Goal: Navigation & Orientation: Understand site structure

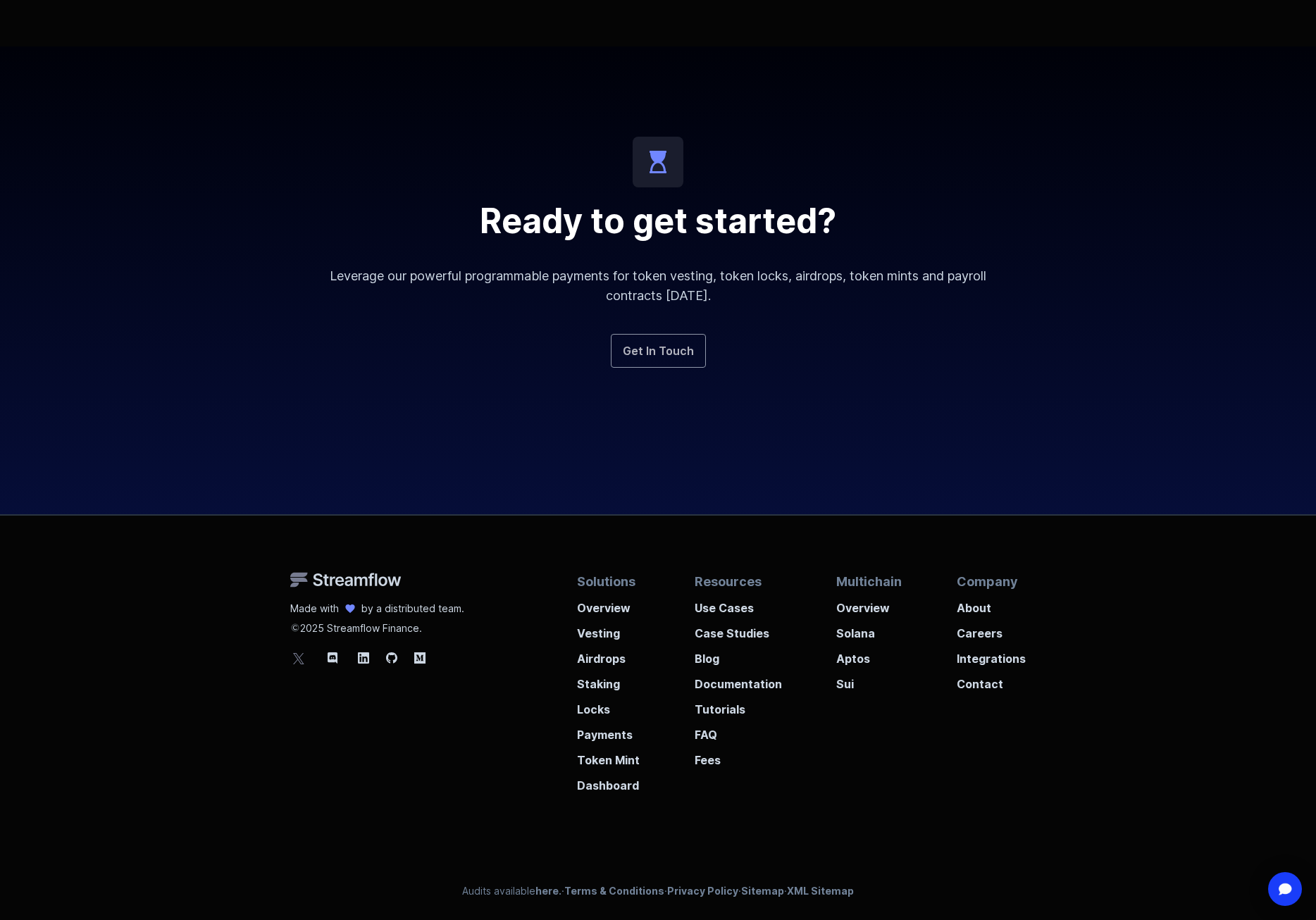
scroll to position [4951, 0]
click at [598, 682] on p "Staking" at bounding box center [608, 679] width 62 height 25
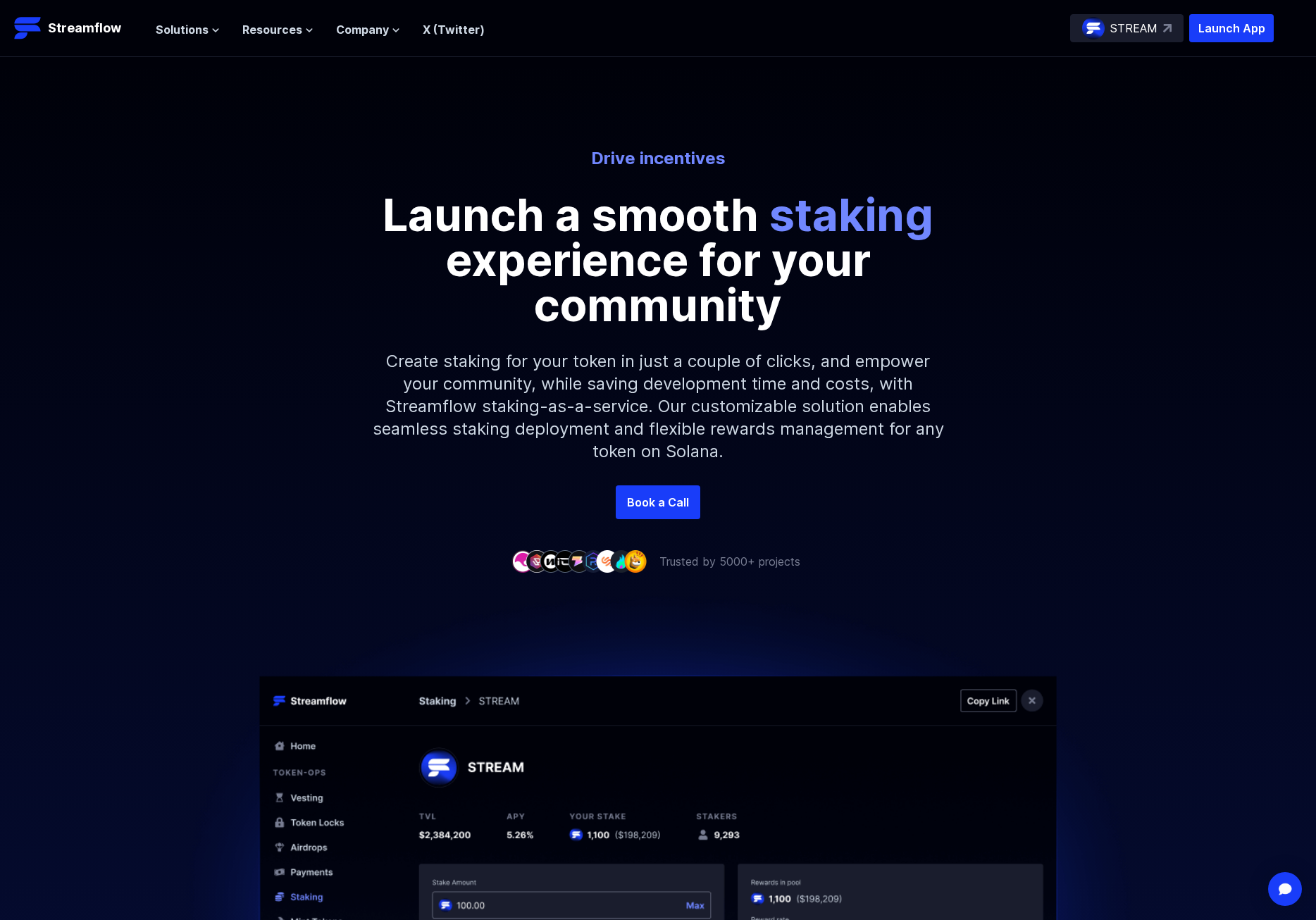
click at [1148, 19] on div "STREAM" at bounding box center [1126, 28] width 113 height 28
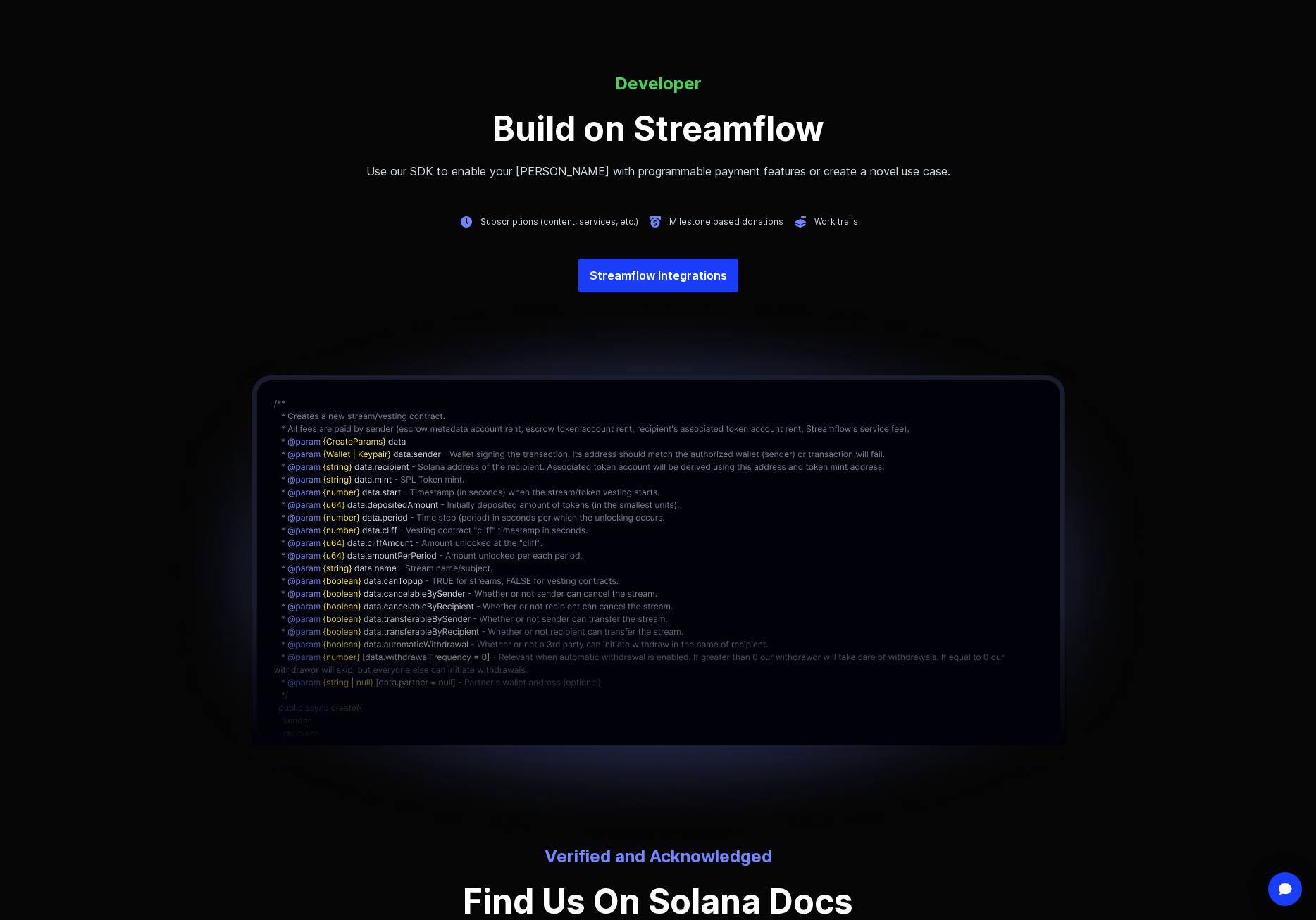
scroll to position [4951, 0]
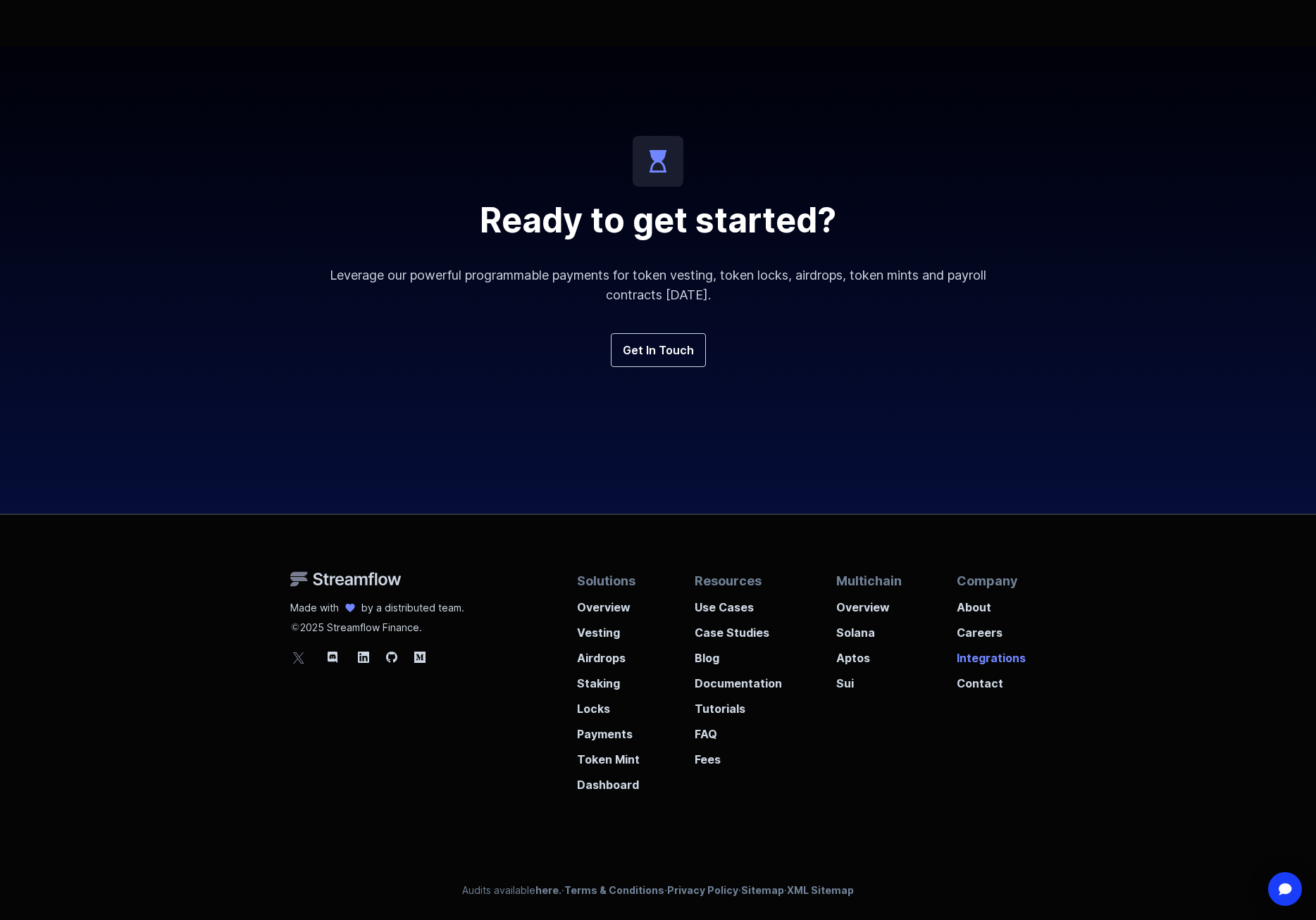
click at [974, 663] on p "Integrations" at bounding box center [991, 653] width 69 height 25
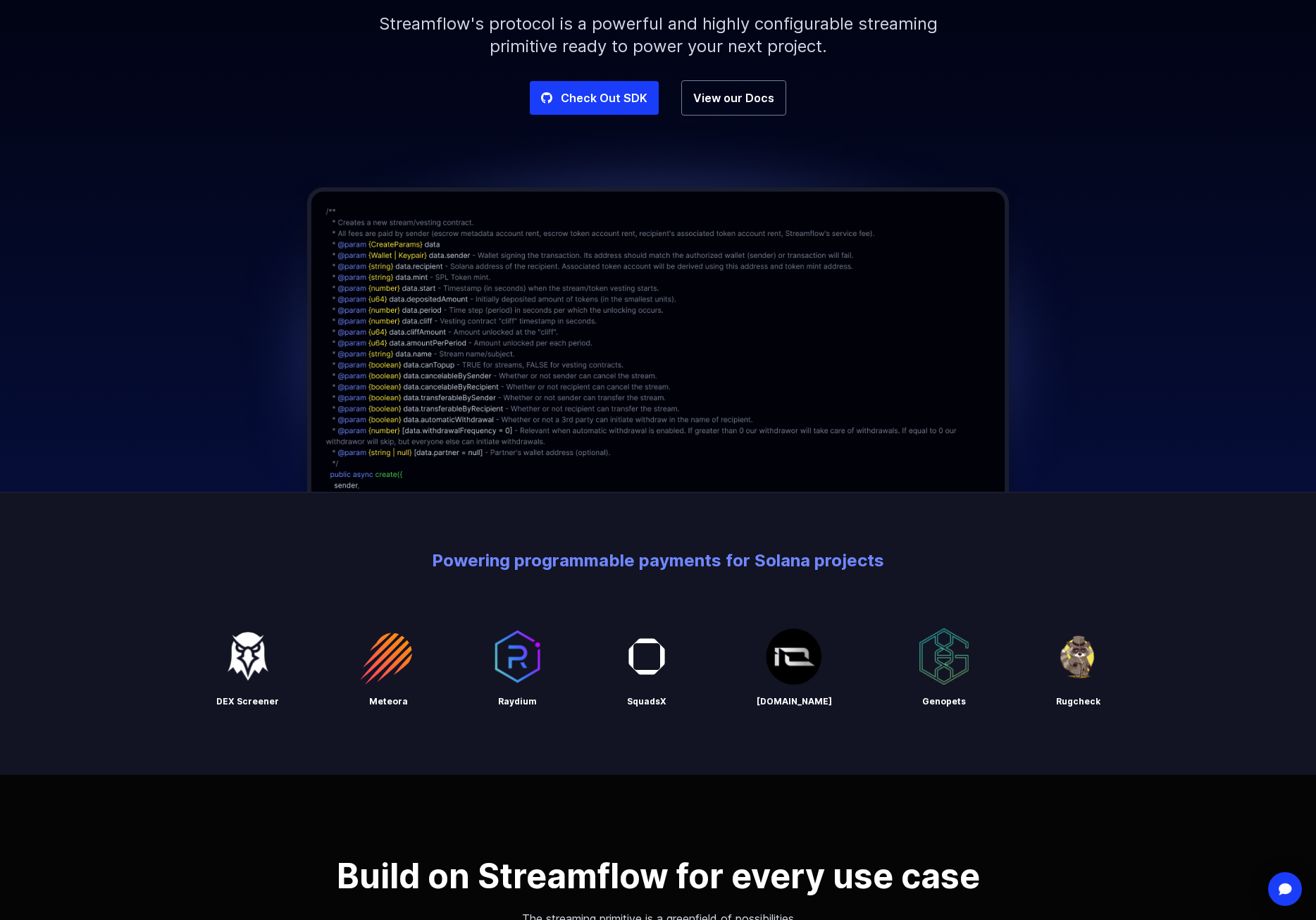
scroll to position [211, 0]
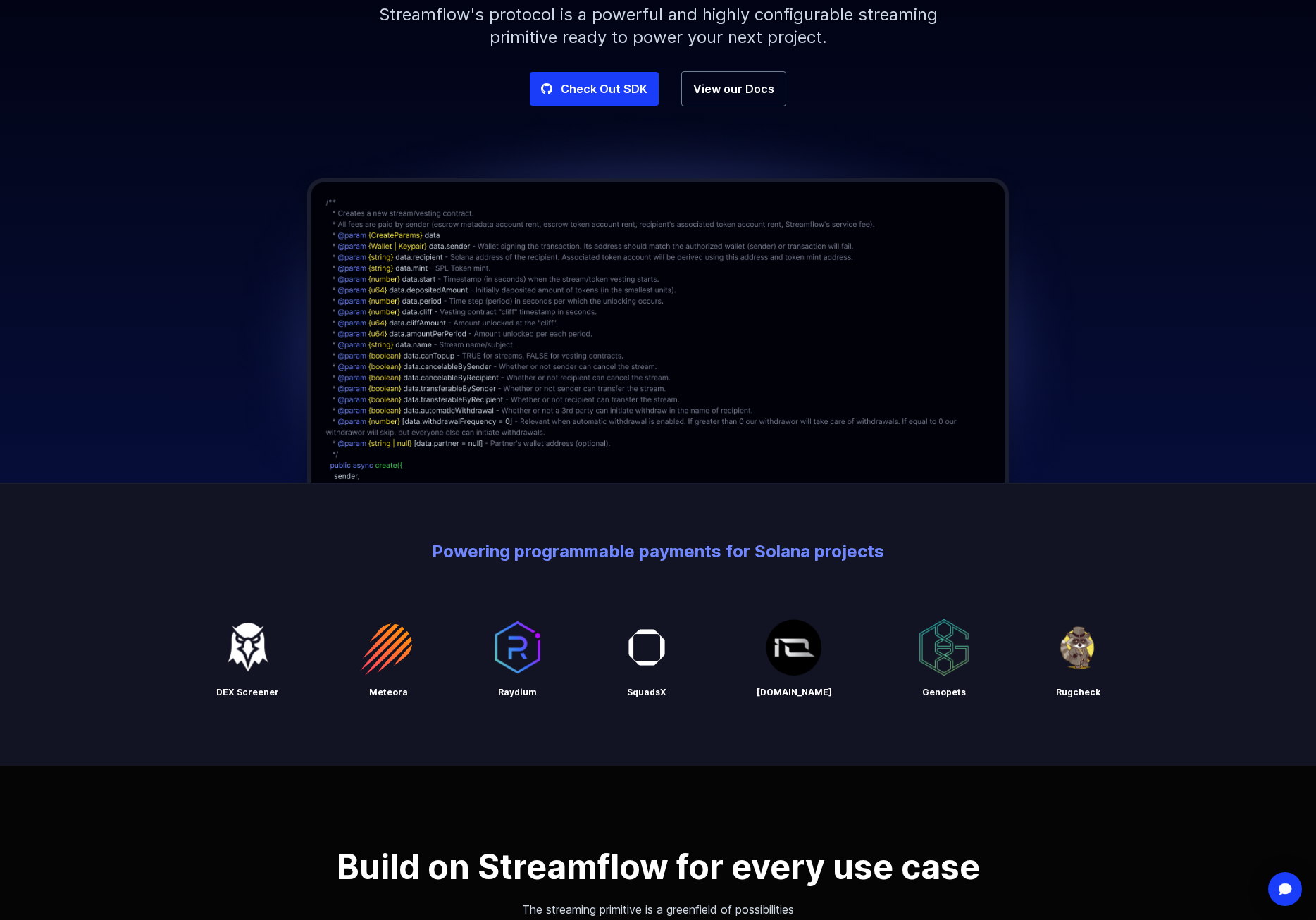
click at [424, 333] on img at bounding box center [658, 345] width 864 height 478
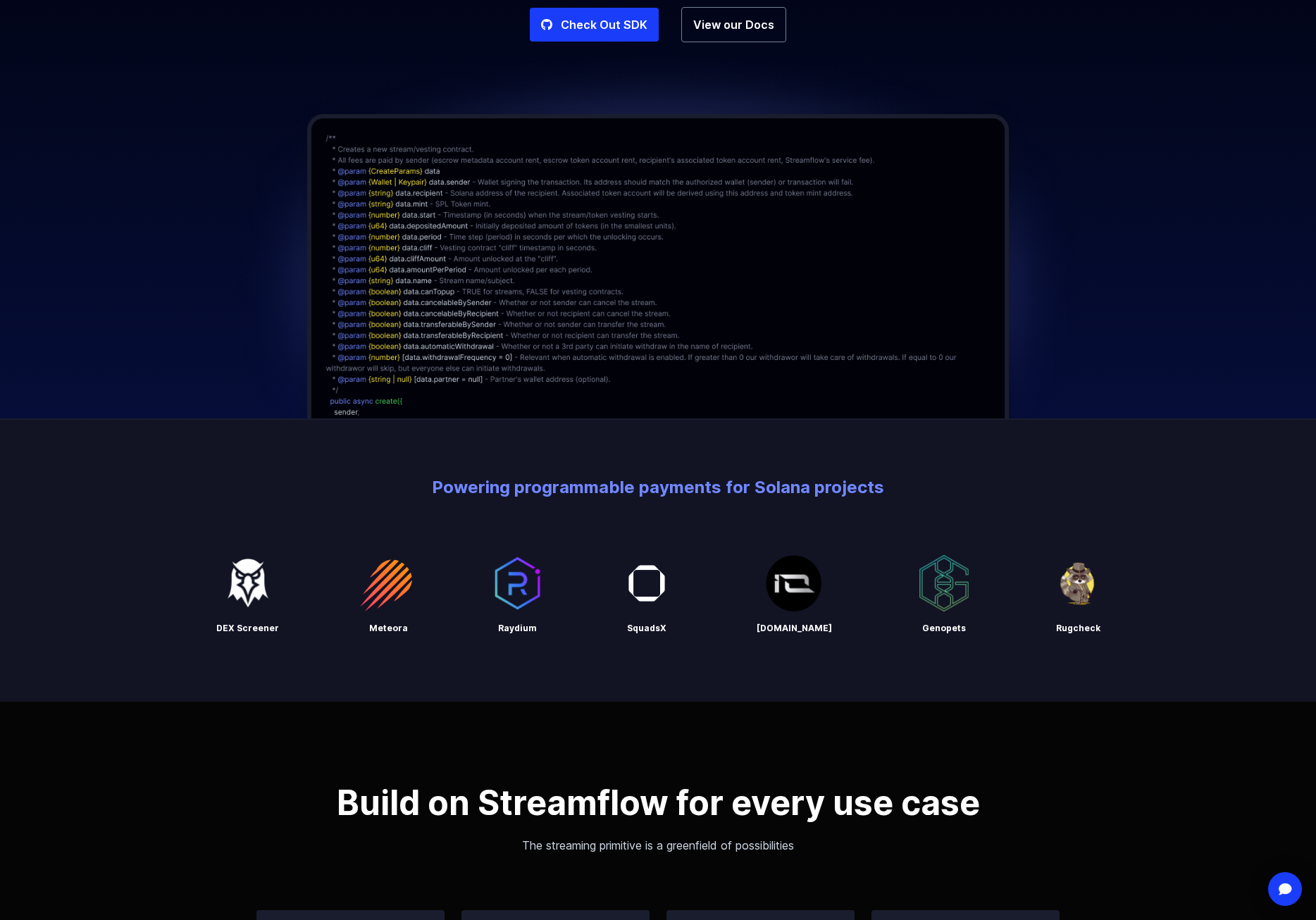
scroll to position [282, 0]
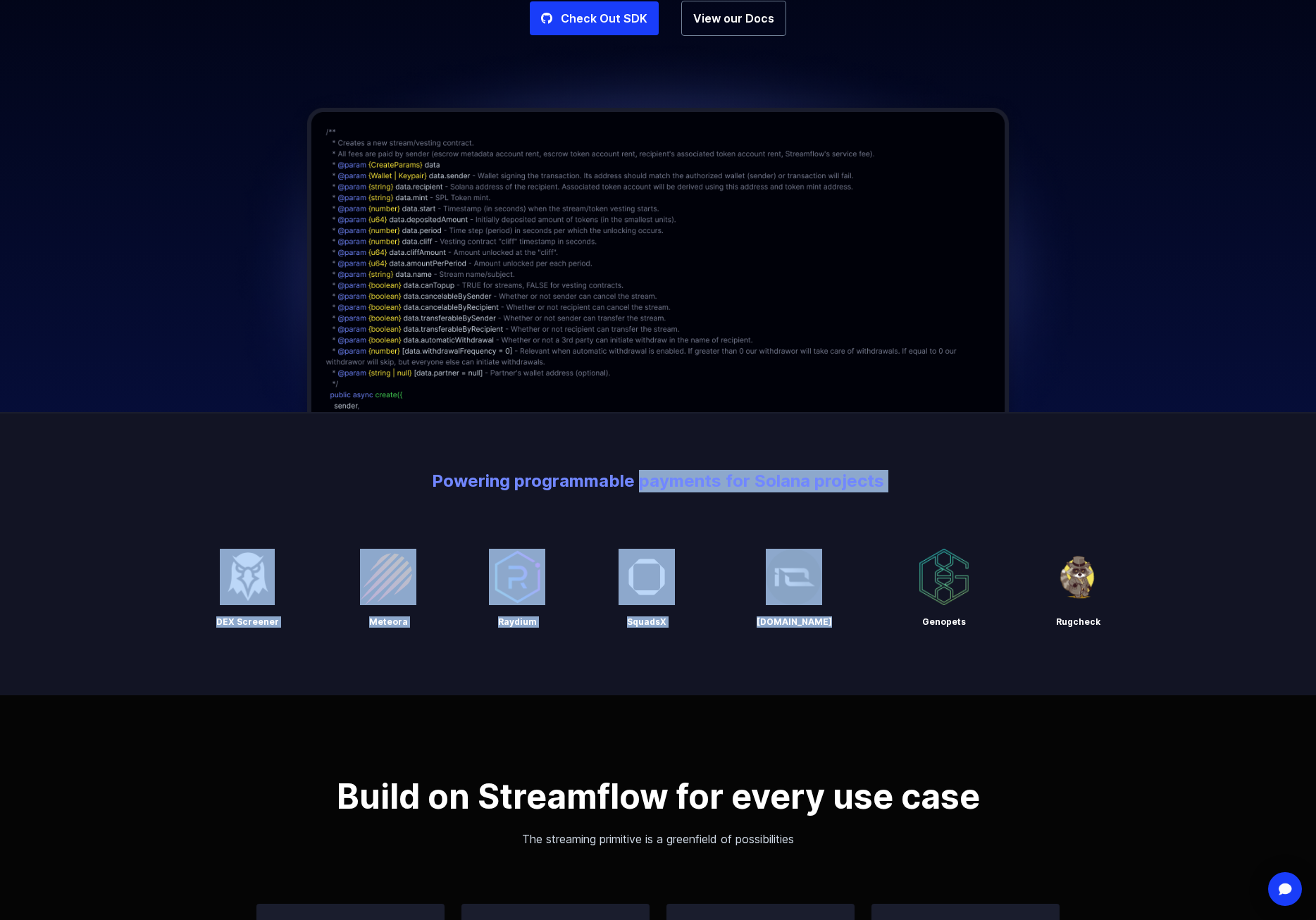
drag, startPoint x: 652, startPoint y: 478, endPoint x: 904, endPoint y: 496, distance: 252.6
click at [904, 496] on div "Powering programmable payments for Solana projects DEX Screener Meteora Raydium…" at bounding box center [658, 553] width 1316 height 283
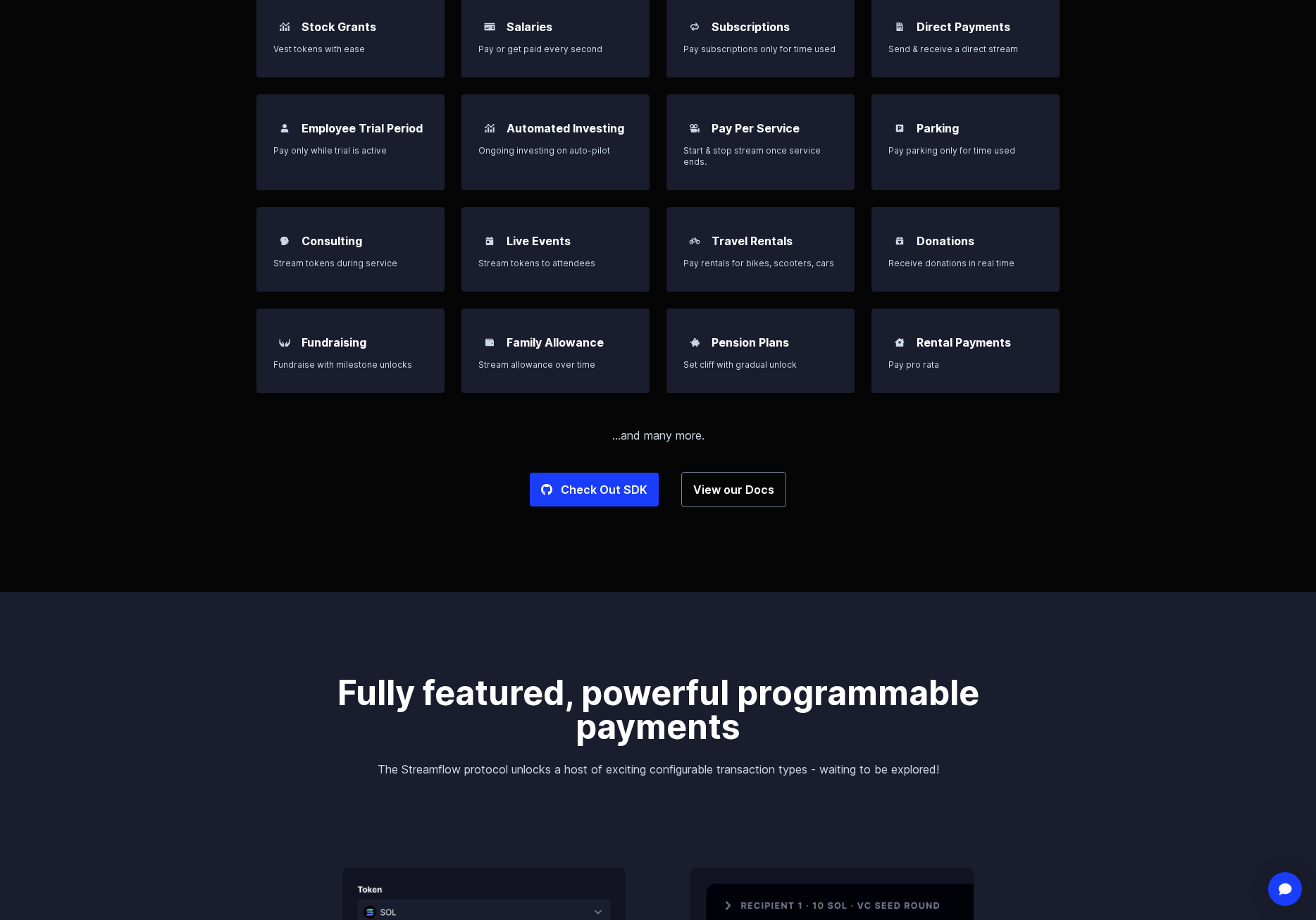
scroll to position [1198, 0]
